Goal: Task Accomplishment & Management: Use online tool/utility

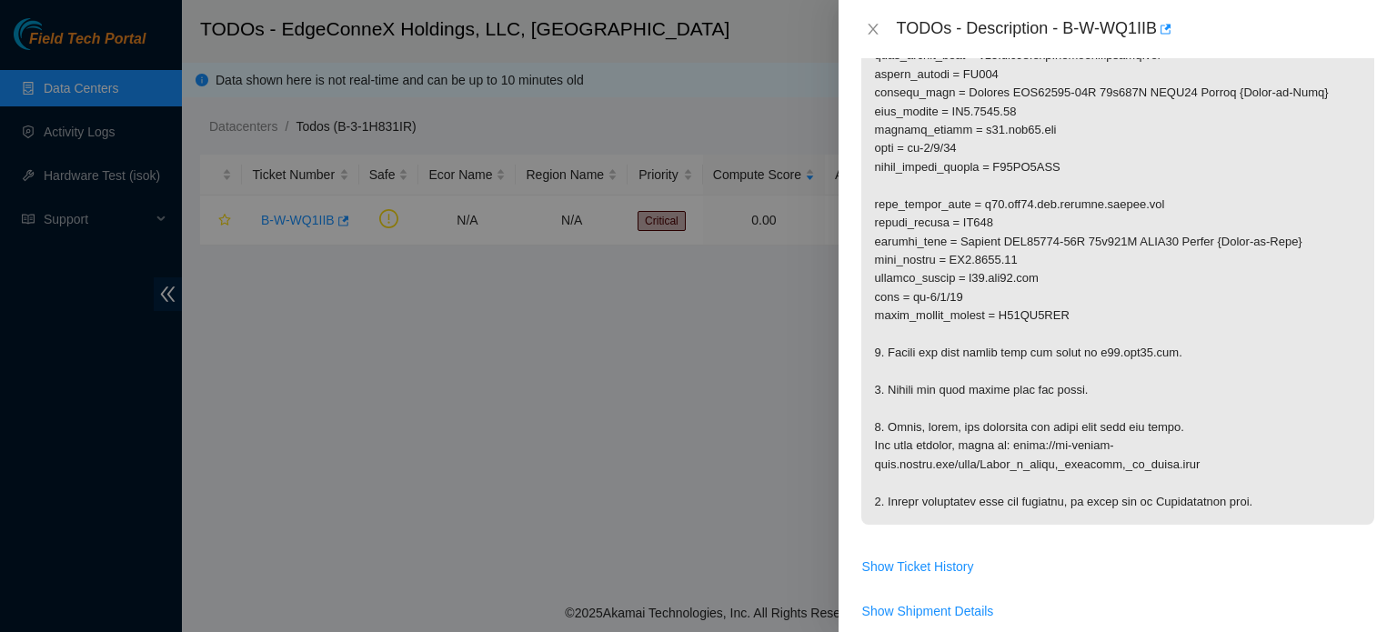
scroll to position [484, 0]
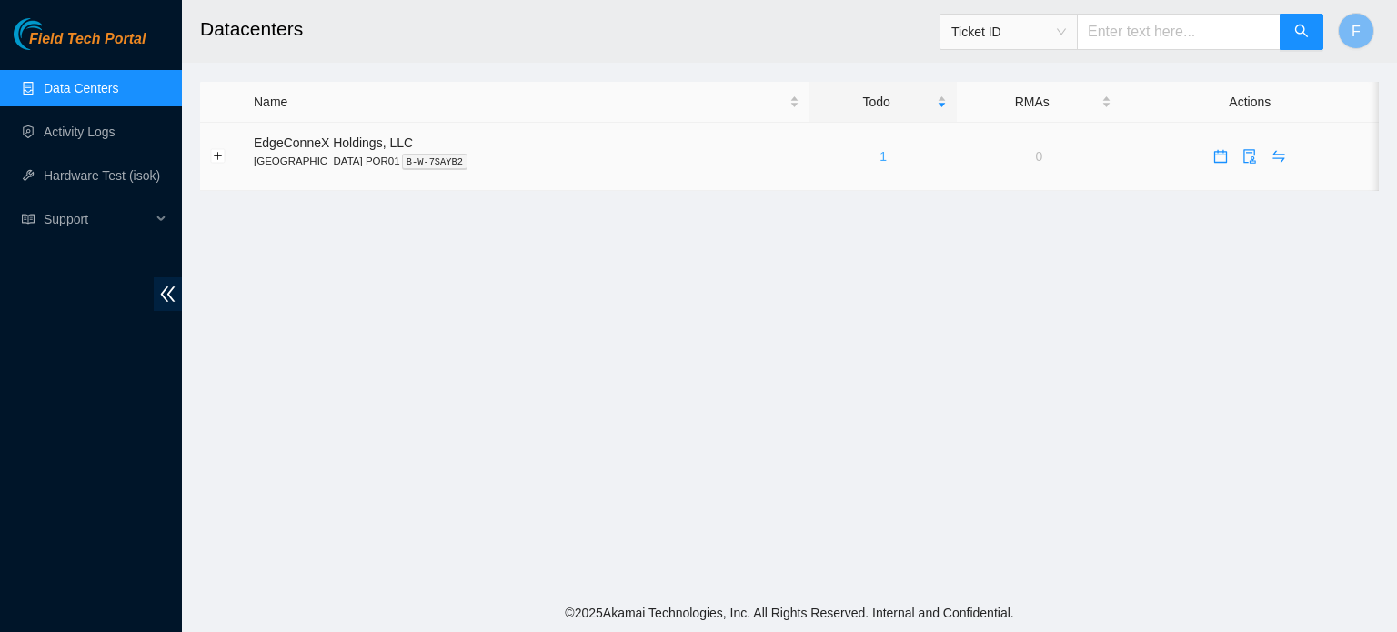
click at [880, 157] on link "1" at bounding box center [883, 156] width 7 height 15
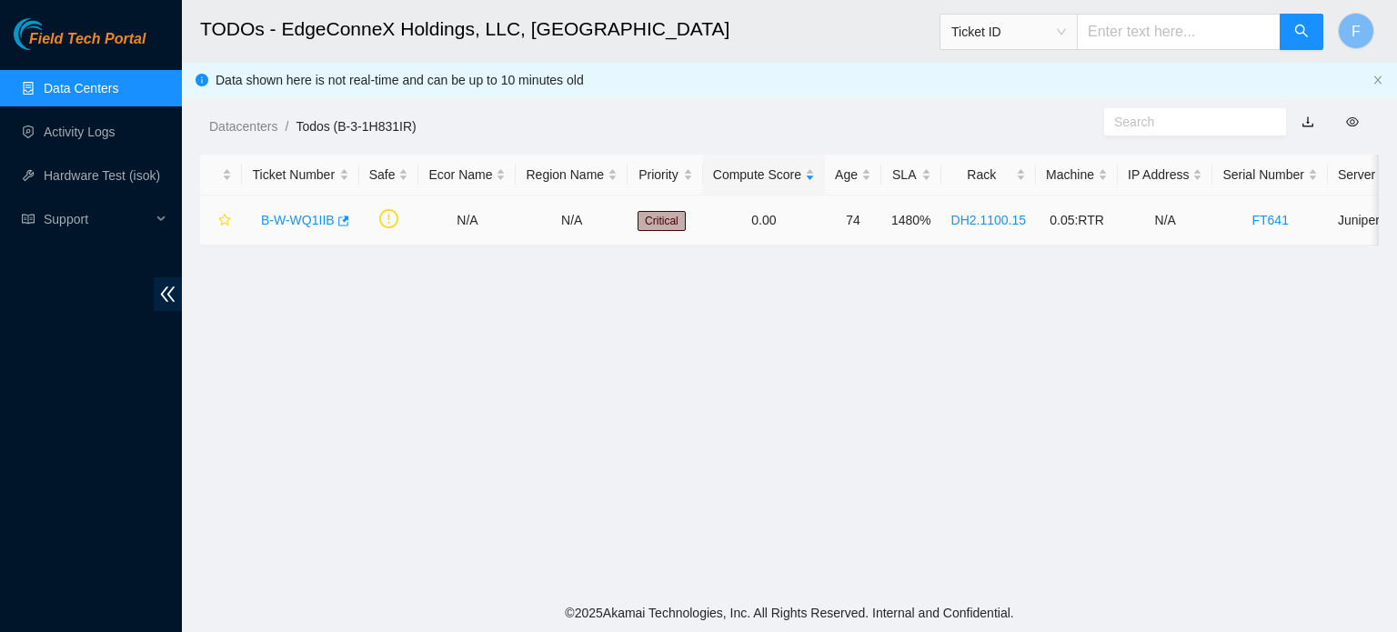
click at [322, 223] on link "B-W-WQ1IIB" at bounding box center [298, 220] width 74 height 15
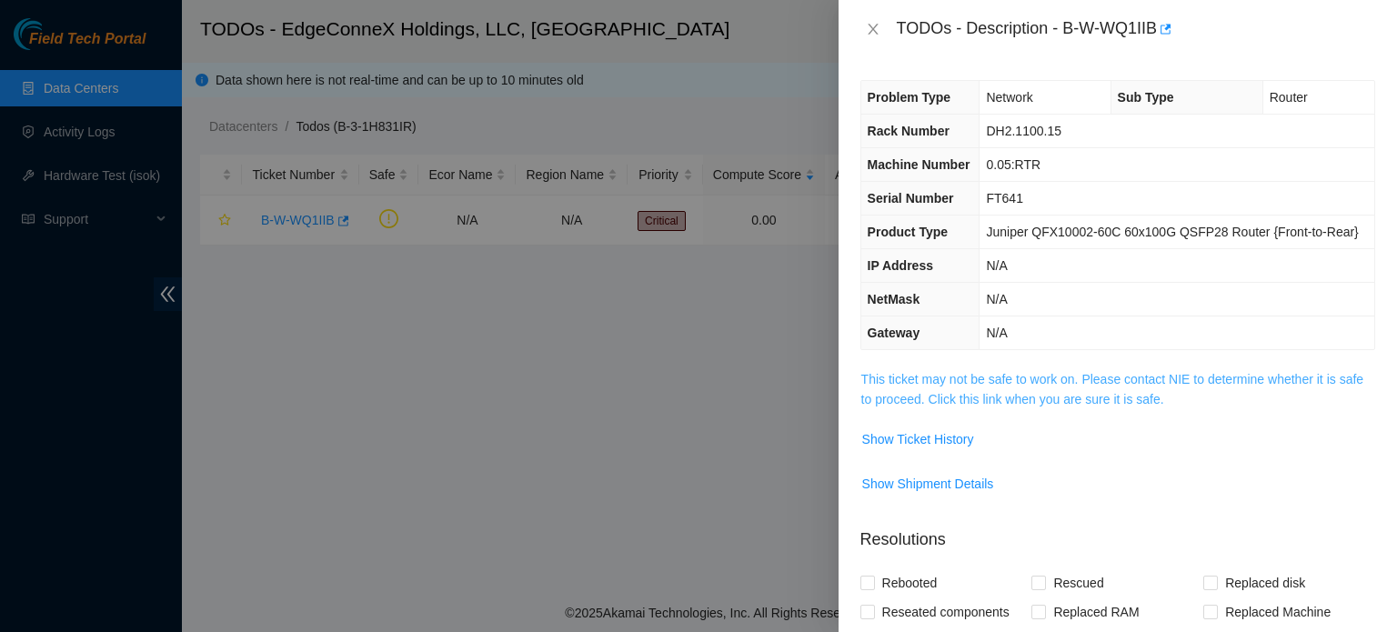
click at [1122, 377] on link "This ticket may not be safe to work on. Please contact NIE to determine whether…" at bounding box center [1112, 389] width 502 height 35
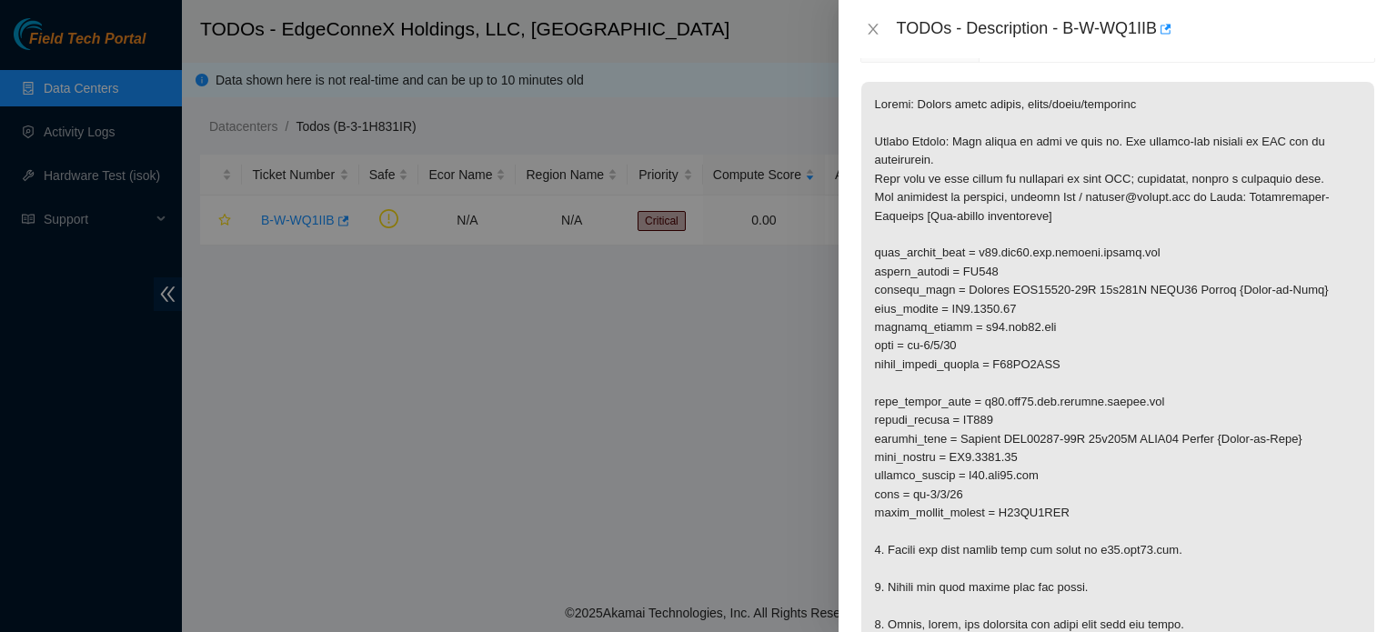
scroll to position [284, 0]
